Goal: Entertainment & Leisure: Consume media (video, audio)

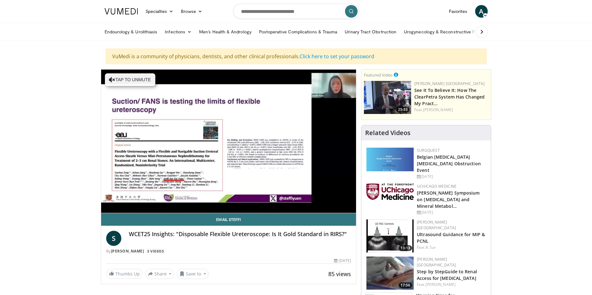
click at [109, 199] on div "10 seconds Tap to unmute" at bounding box center [228, 141] width 255 height 143
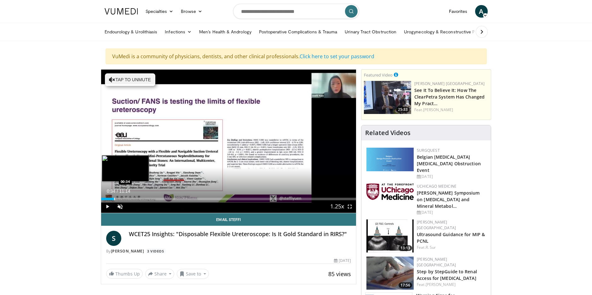
click at [114, 198] on div "Progress Bar" at bounding box center [114, 199] width 1 height 3
click at [106, 198] on div "Progress Bar" at bounding box center [106, 199] width 1 height 3
click at [108, 198] on div "Progress Bar" at bounding box center [108, 199] width 1 height 3
click at [106, 206] on span "Video Player" at bounding box center [107, 206] width 13 height 13
click at [348, 207] on span "Video Player" at bounding box center [349, 206] width 13 height 13
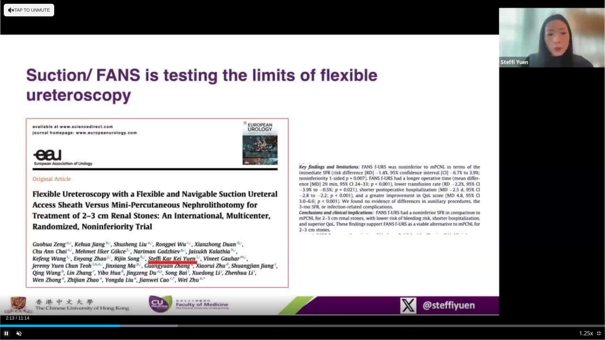
click at [6, 295] on span "Video Player" at bounding box center [6, 333] width 13 height 13
click at [592, 295] on span "Video Player" at bounding box center [598, 333] width 13 height 13
